Goal: Transaction & Acquisition: Purchase product/service

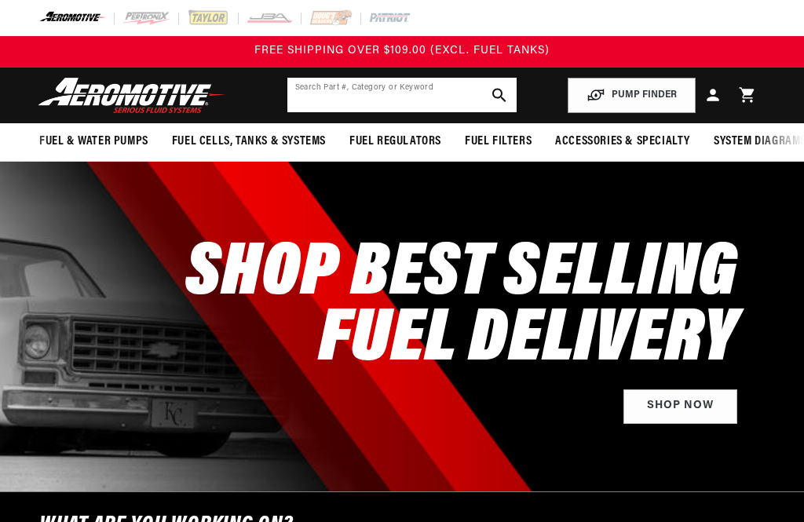
click at [436, 83] on input "text" at bounding box center [402, 95] width 230 height 35
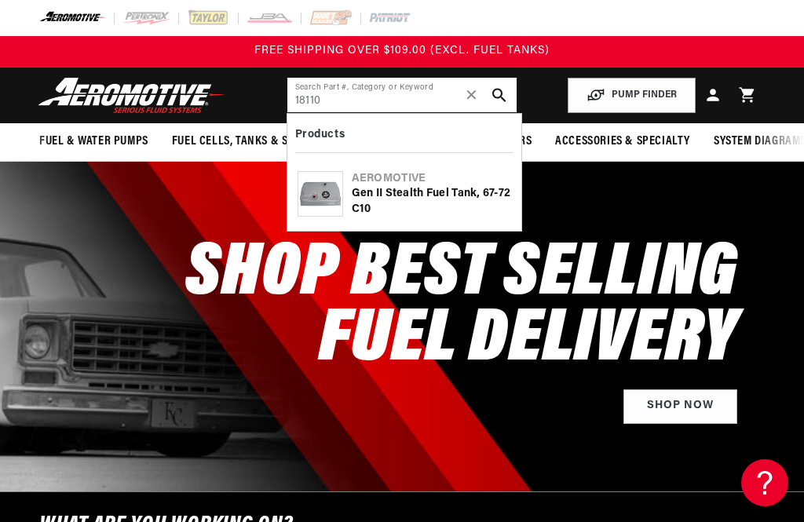
type input "18110"
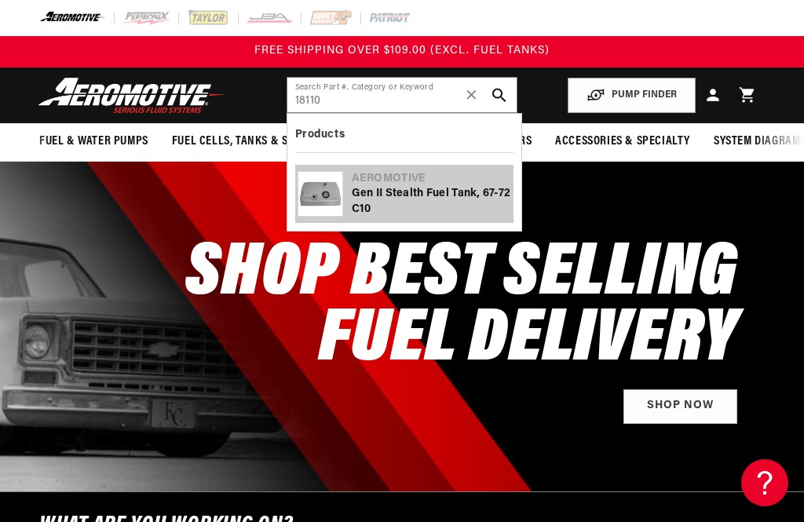
click at [468, 202] on div "Gen II Stealth Fuel Tank, 67-72 C10" at bounding box center [431, 201] width 159 height 31
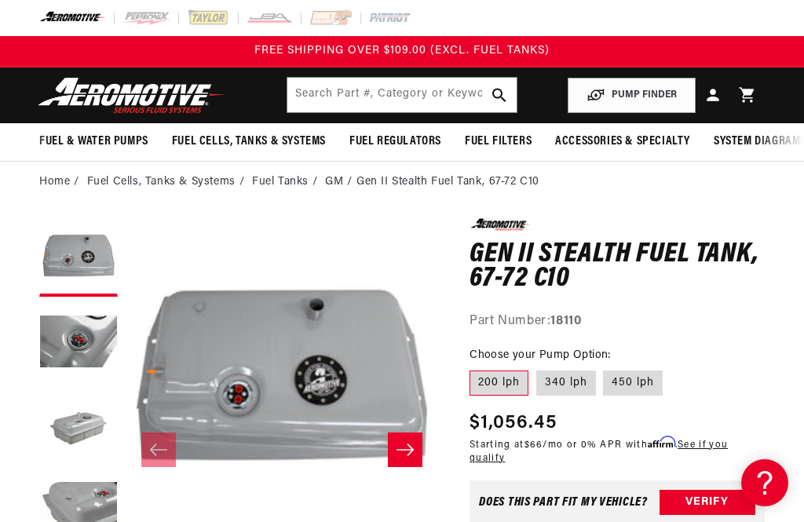
click at [573, 381] on label "340 lph" at bounding box center [566, 382] width 60 height 25
click at [537, 368] on input "340 lph" at bounding box center [536, 367] width 1 height 1
radio input "true"
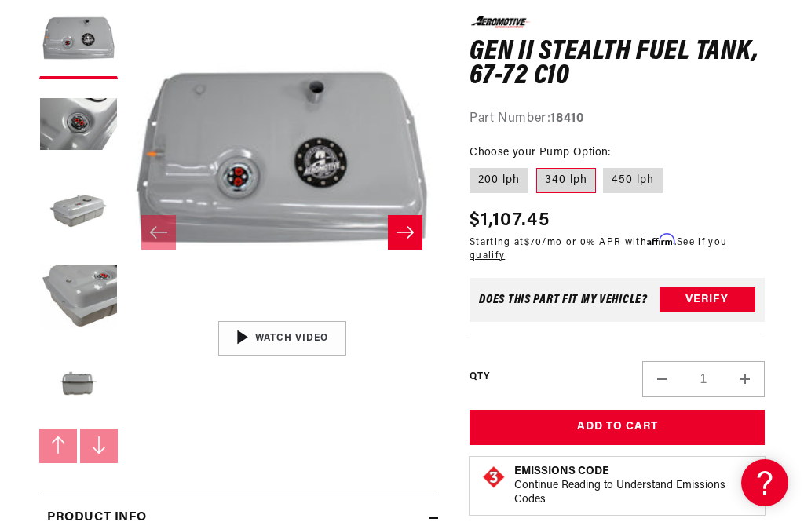
scroll to position [244, 0]
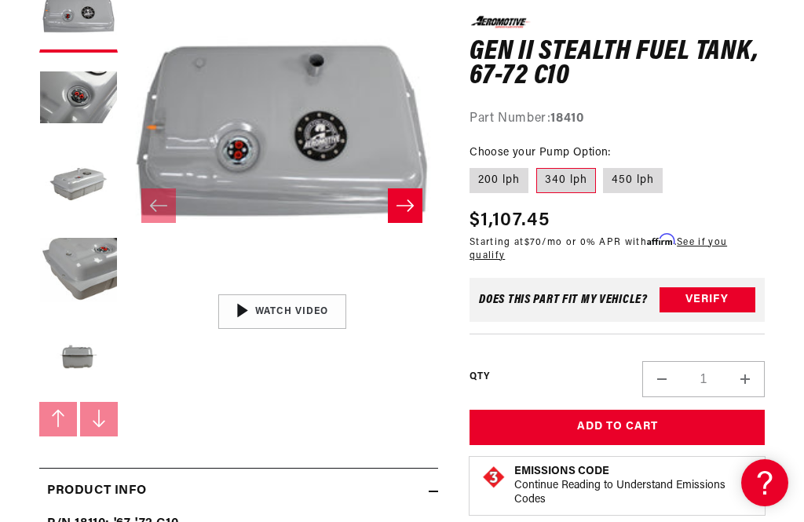
click at [257, 305] on div "29:22" at bounding box center [282, 311] width 238 height 133
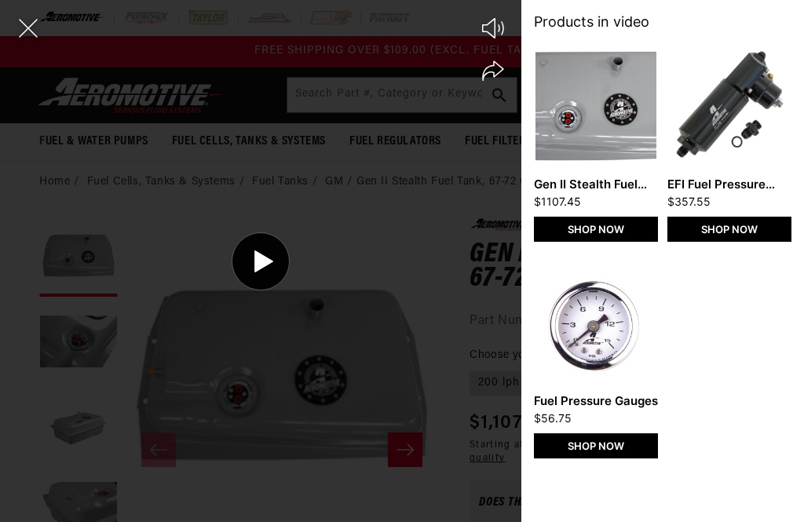
scroll to position [0, 0]
click at [267, 261] on icon at bounding box center [263, 261] width 19 height 22
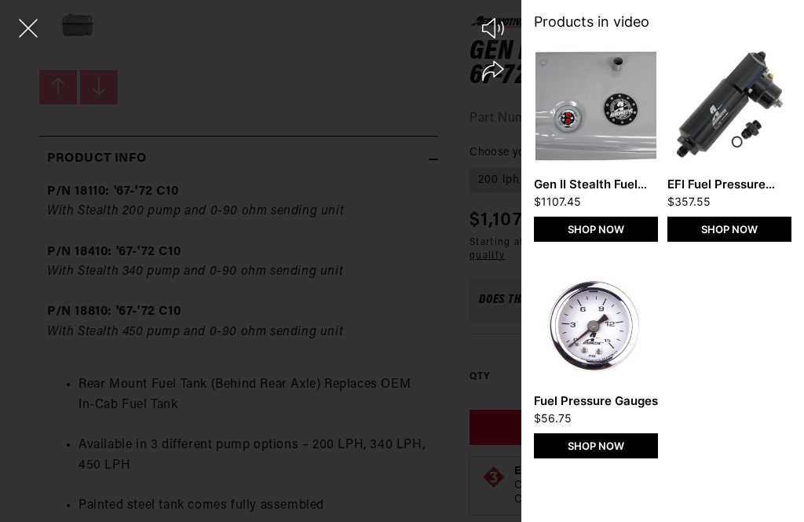
click at [290, 209] on div at bounding box center [260, 288] width 521 height 467
